Goal: Navigation & Orientation: Find specific page/section

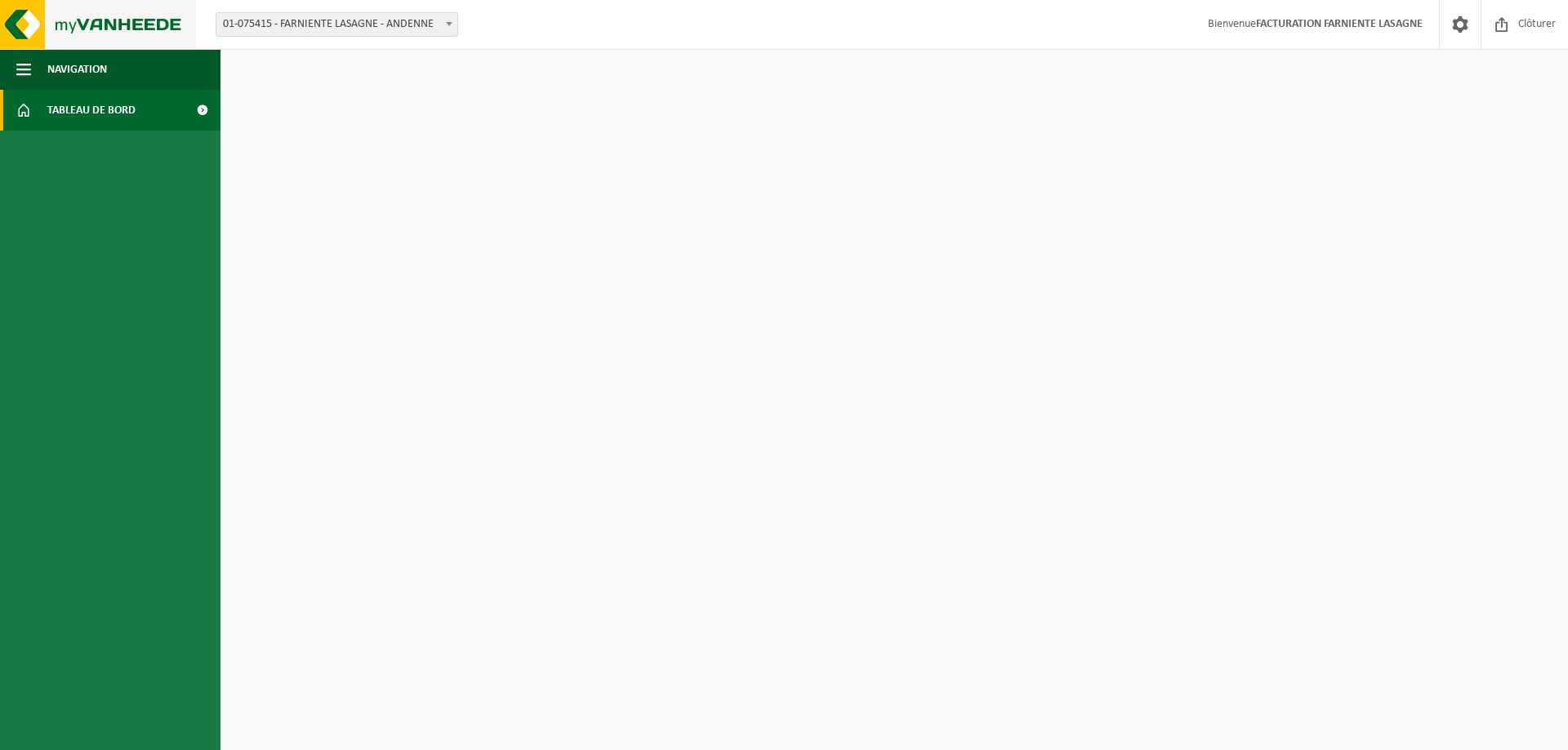
click at [136, 27] on img at bounding box center [98, 25] width 196 height 49
click at [67, 70] on span "Navigation" at bounding box center [77, 69] width 60 height 41
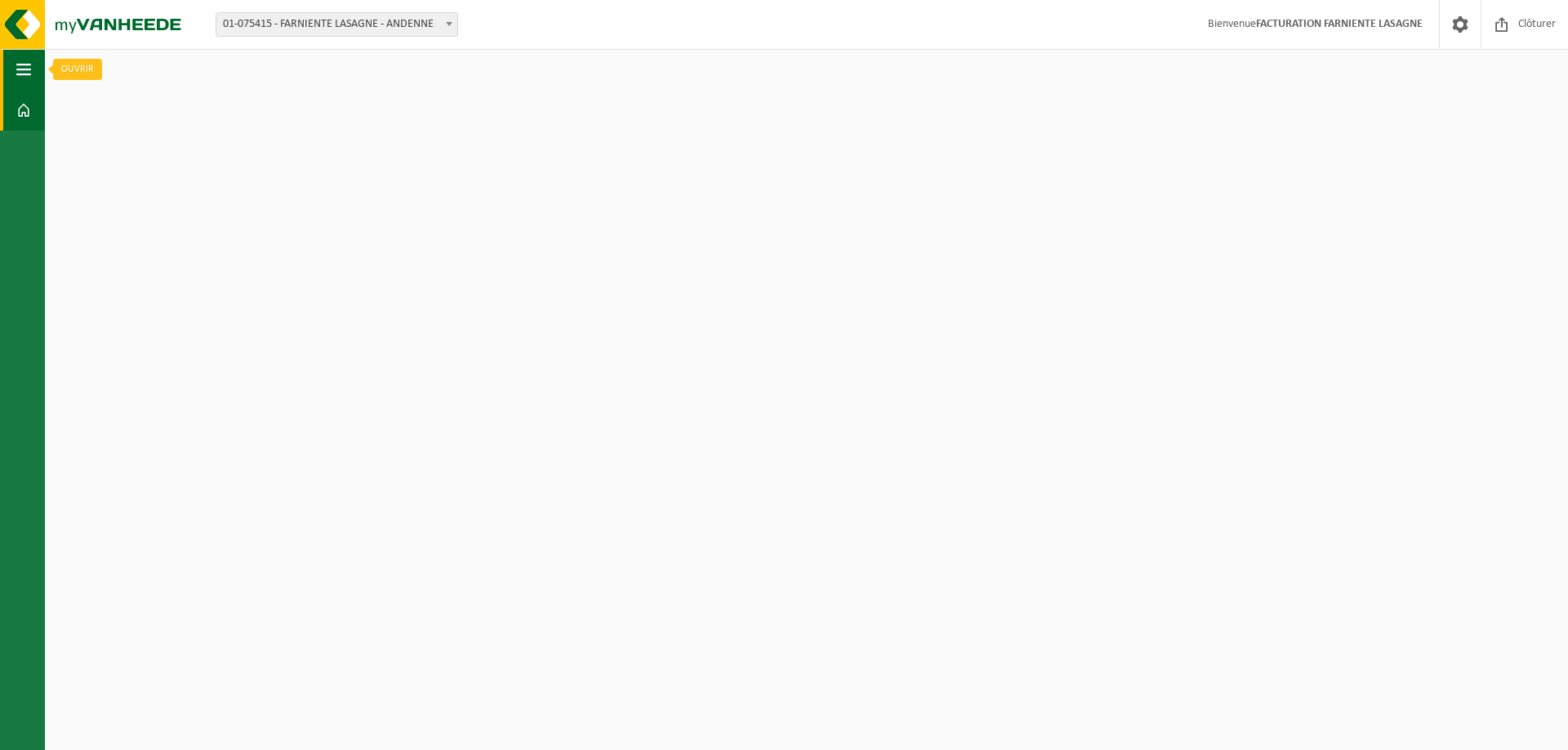
click at [15, 62] on button "Navigation" at bounding box center [22, 69] width 45 height 41
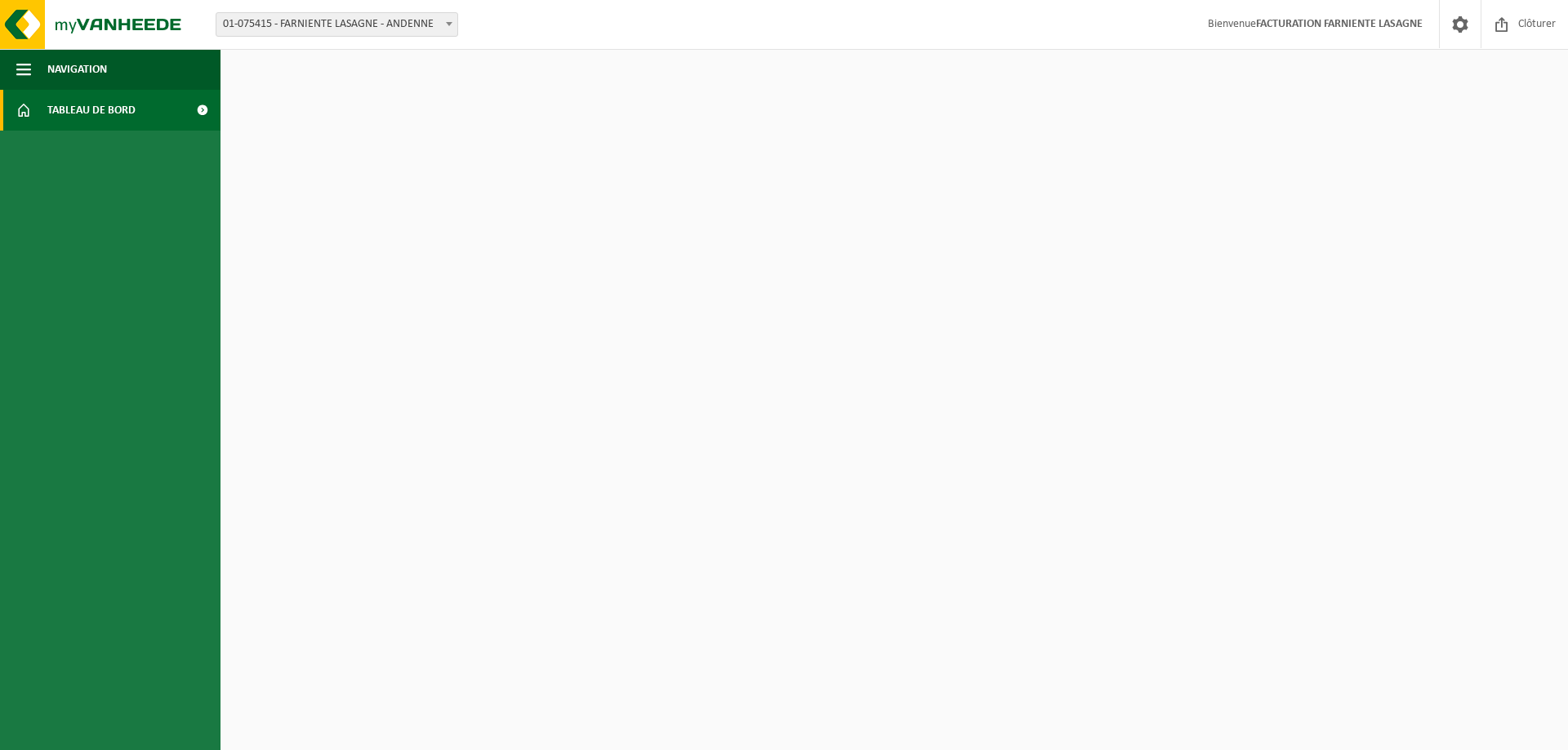
click at [35, 108] on link "Tableau de bord" at bounding box center [110, 110] width 220 height 41
click at [1502, 23] on span at bounding box center [1502, 24] width 25 height 48
